Goal: Find specific page/section: Find specific page/section

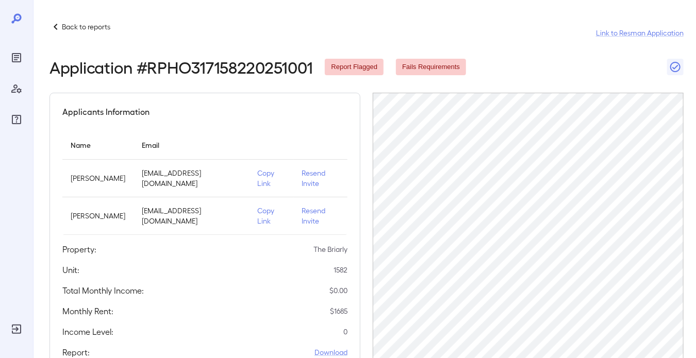
click at [72, 30] on p "Back to reports" at bounding box center [86, 27] width 48 height 10
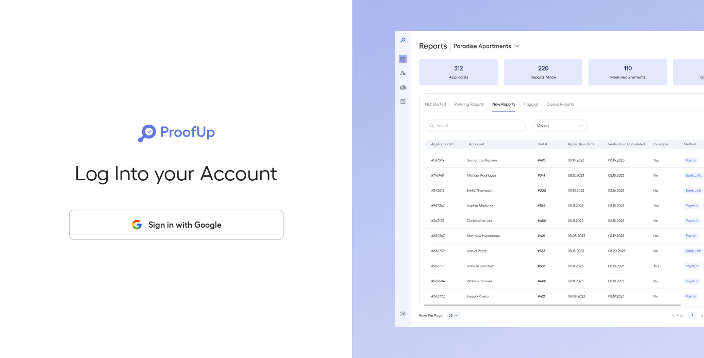
click at [206, 222] on button "Sign in with Google" at bounding box center [176, 225] width 214 height 30
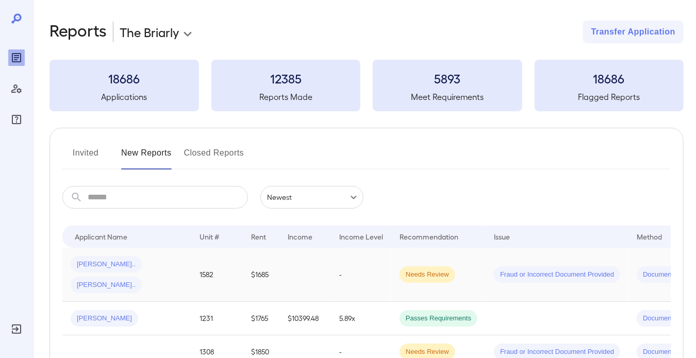
click at [310, 267] on td at bounding box center [305, 275] width 52 height 54
